Goal: Task Accomplishment & Management: Manage account settings

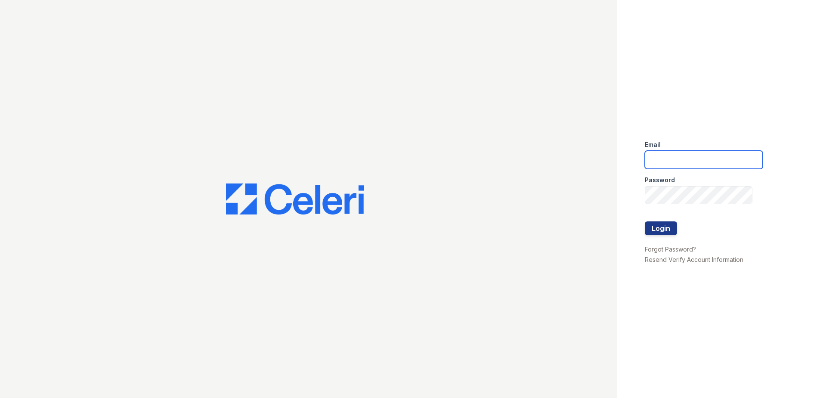
click at [685, 158] on input "email" at bounding box center [704, 160] width 118 height 18
type input "danielle.sutton@trinity-pm.com"
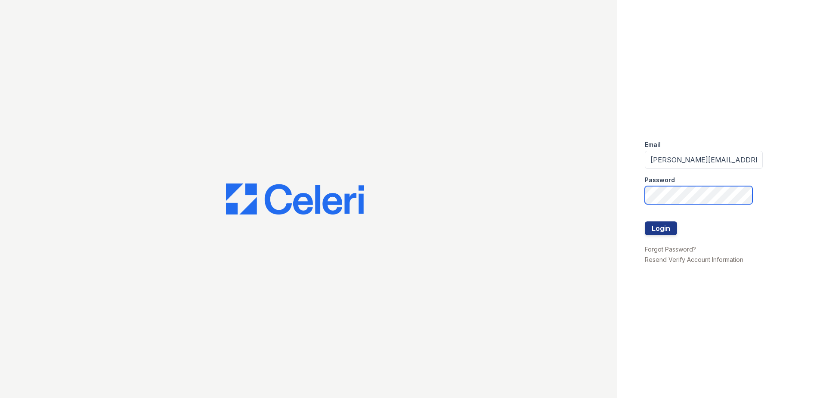
click at [645, 221] on button "Login" at bounding box center [661, 228] width 32 height 14
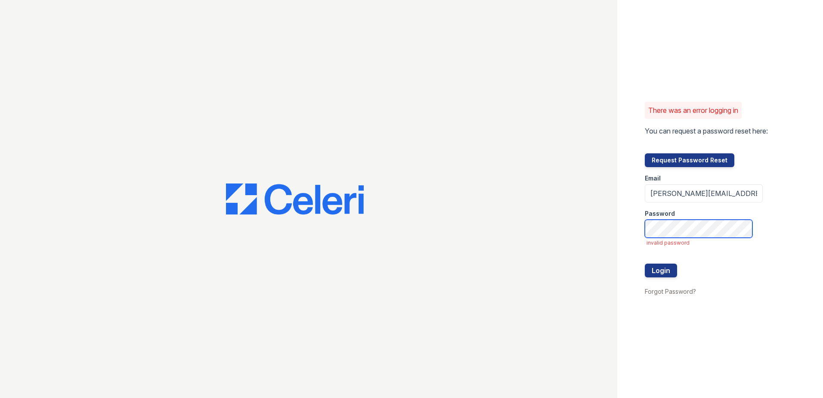
click at [645, 263] on button "Login" at bounding box center [661, 270] width 32 height 14
